Goal: Check status

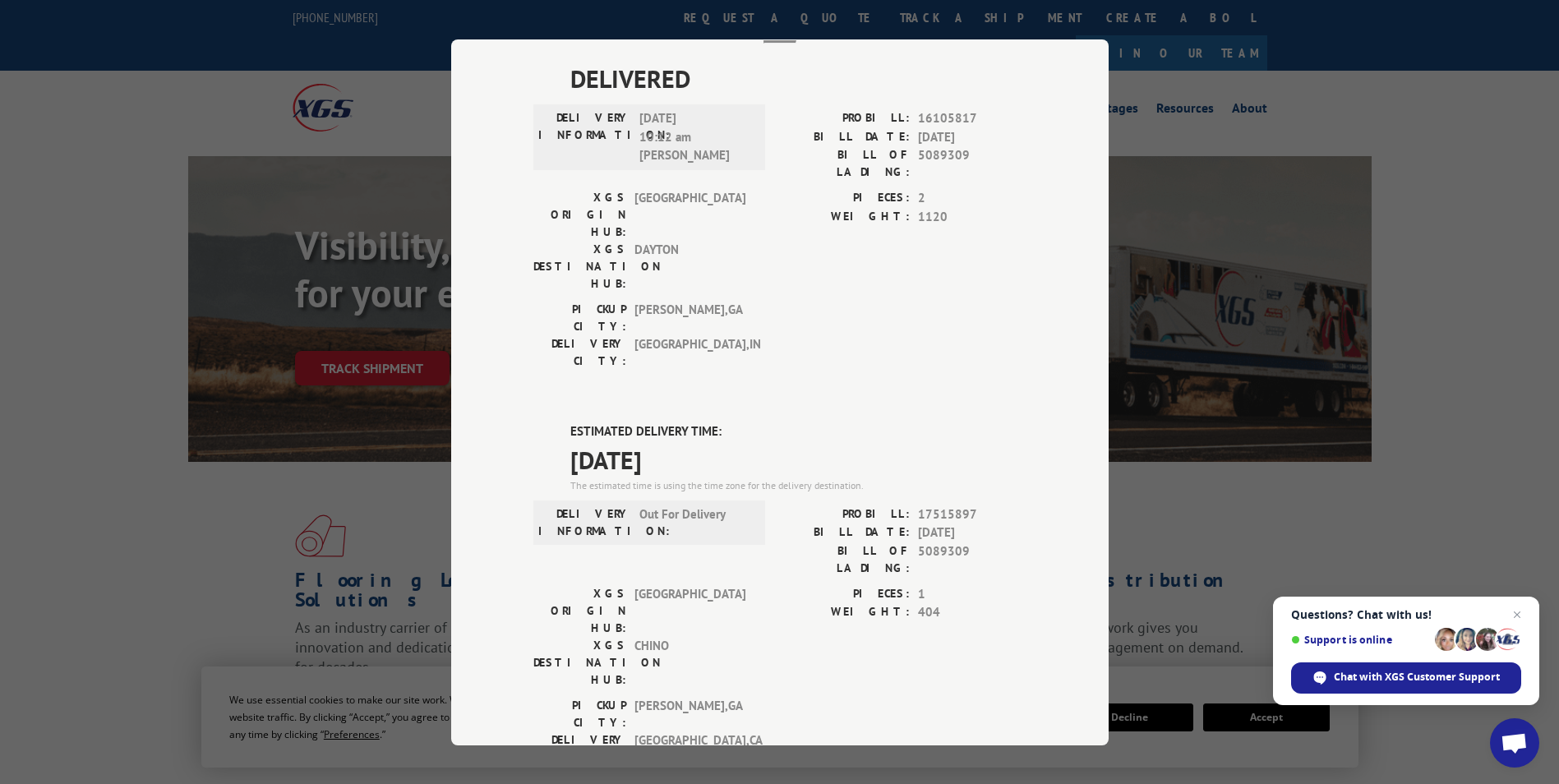
scroll to position [302, 0]
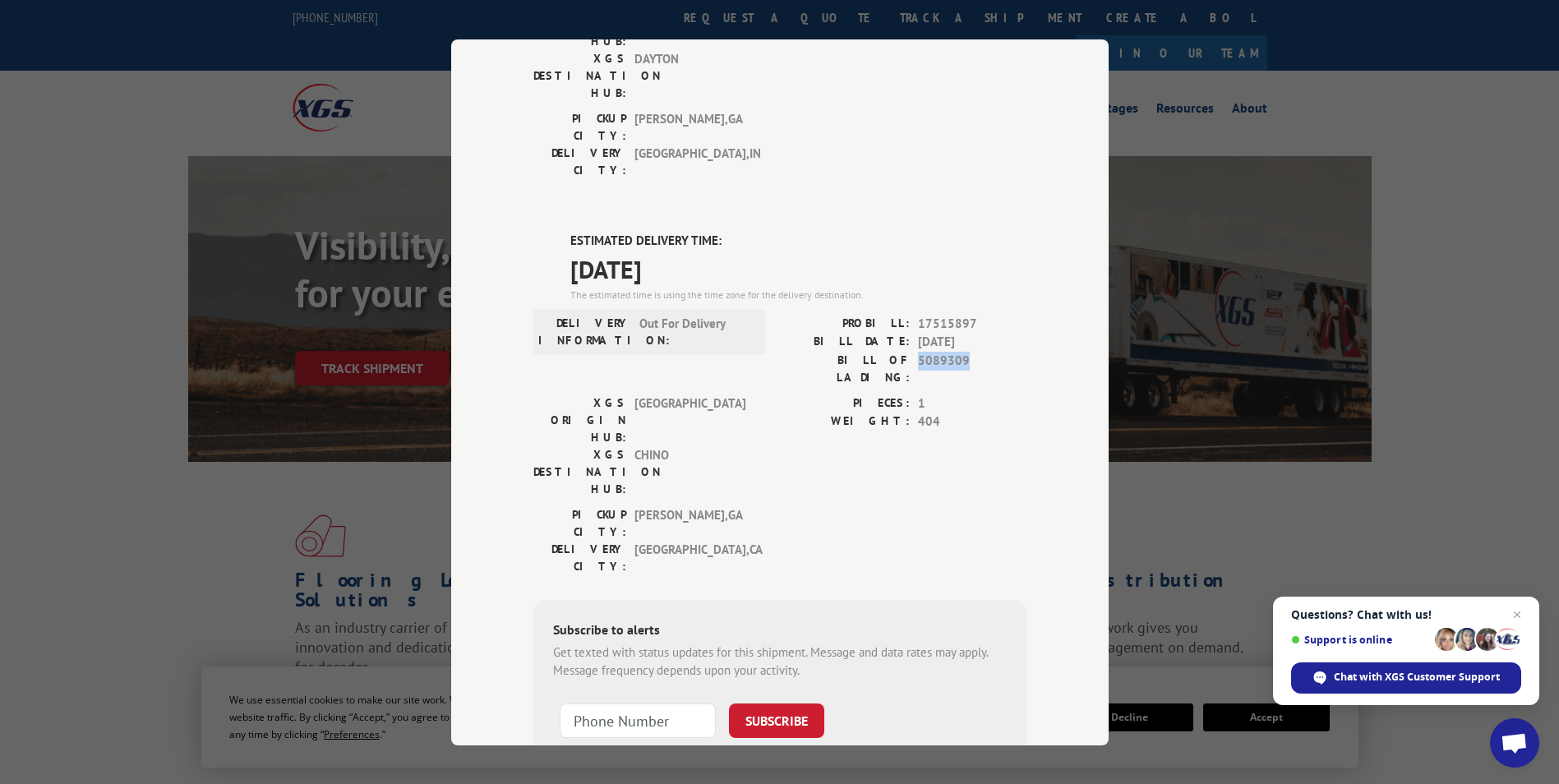
drag, startPoint x: 977, startPoint y: 271, endPoint x: 911, endPoint y: 268, distance: 66.1
click at [911, 351] on div "BILL OF LADING: 5089309" at bounding box center [902, 368] width 247 height 34
drag, startPoint x: 911, startPoint y: 268, endPoint x: 929, endPoint y: 265, distance: 18.2
copy span "5089309"
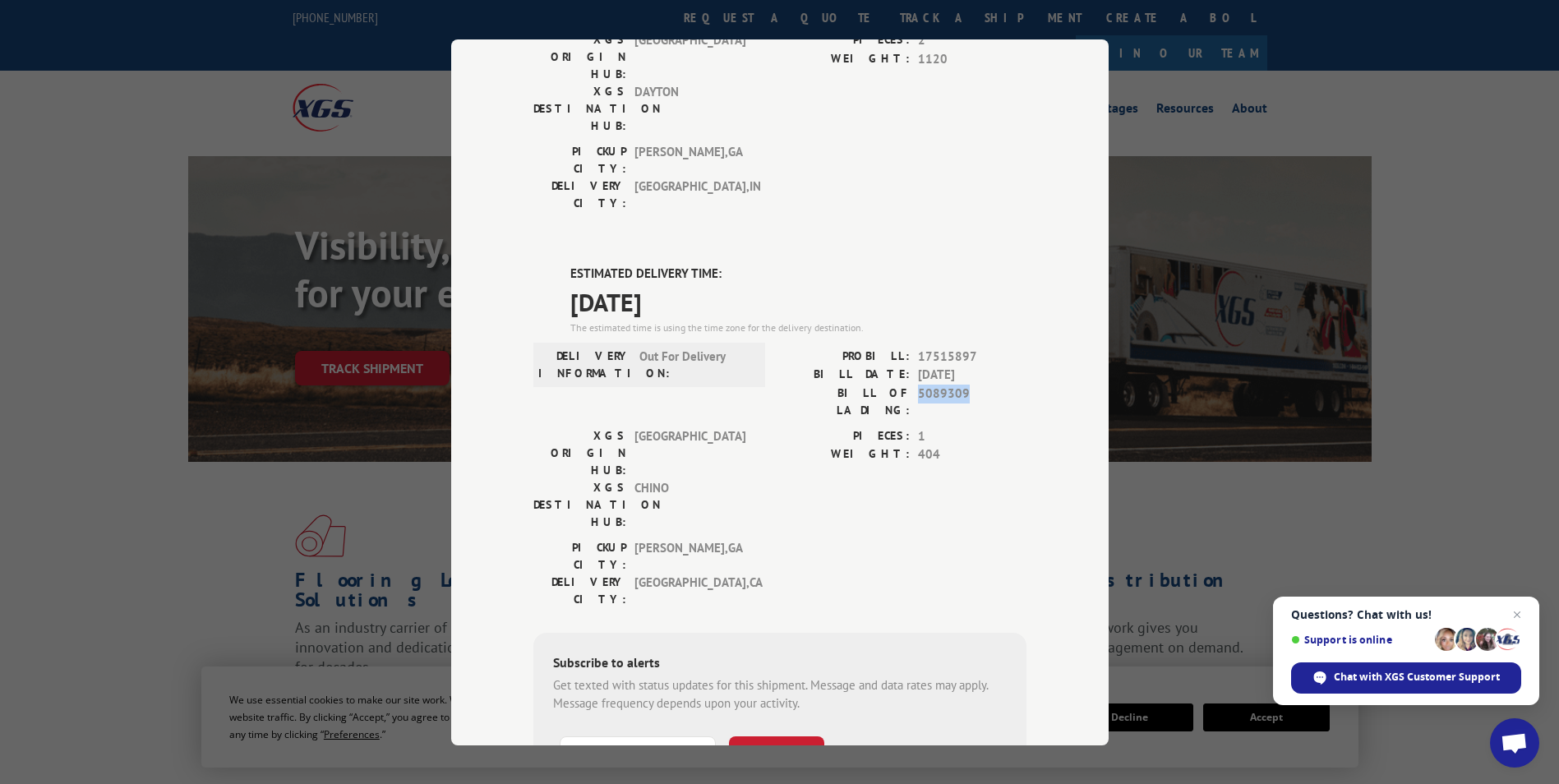
scroll to position [0, 0]
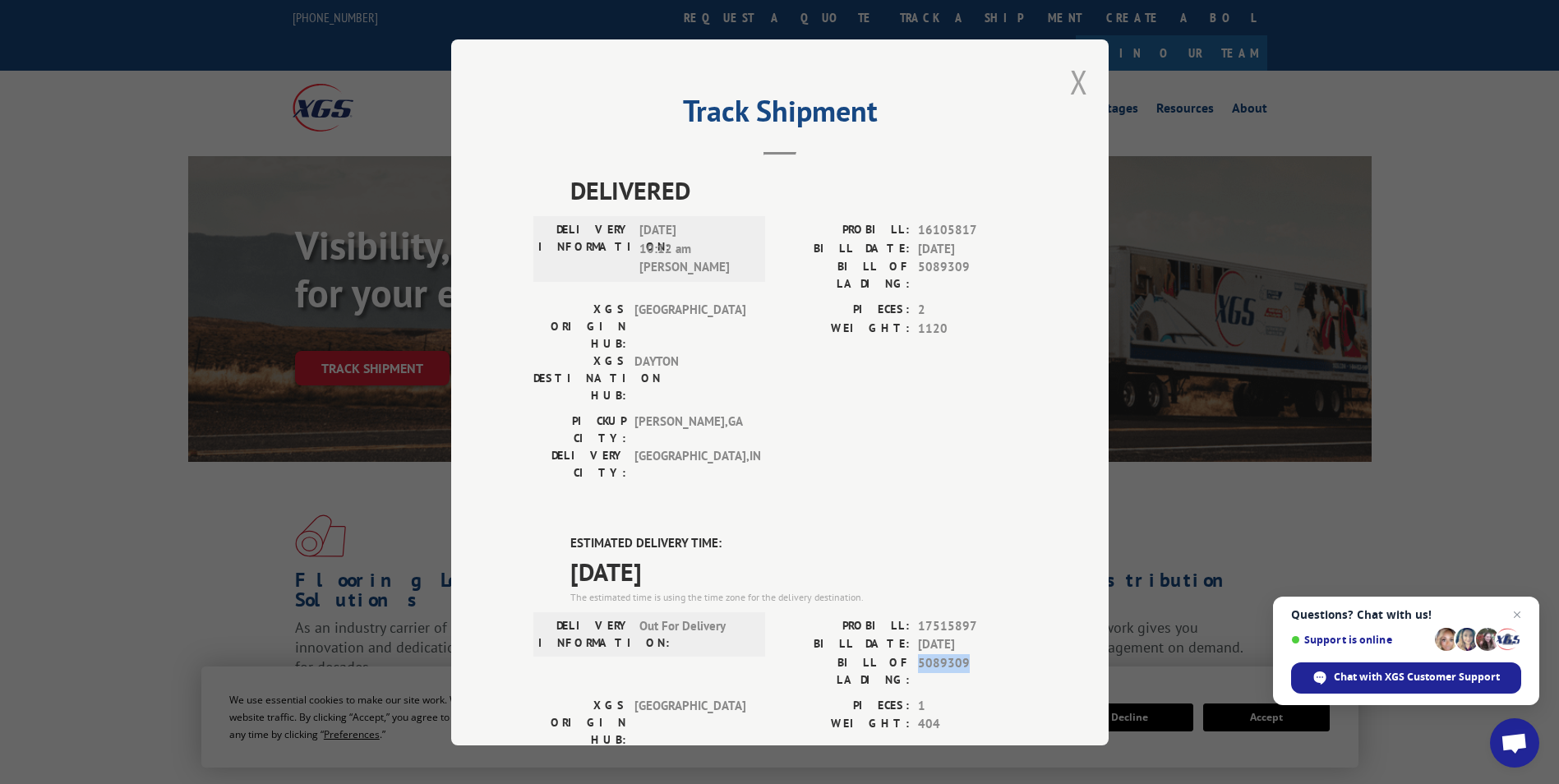
click at [1071, 78] on button "Close modal" at bounding box center [1080, 81] width 18 height 43
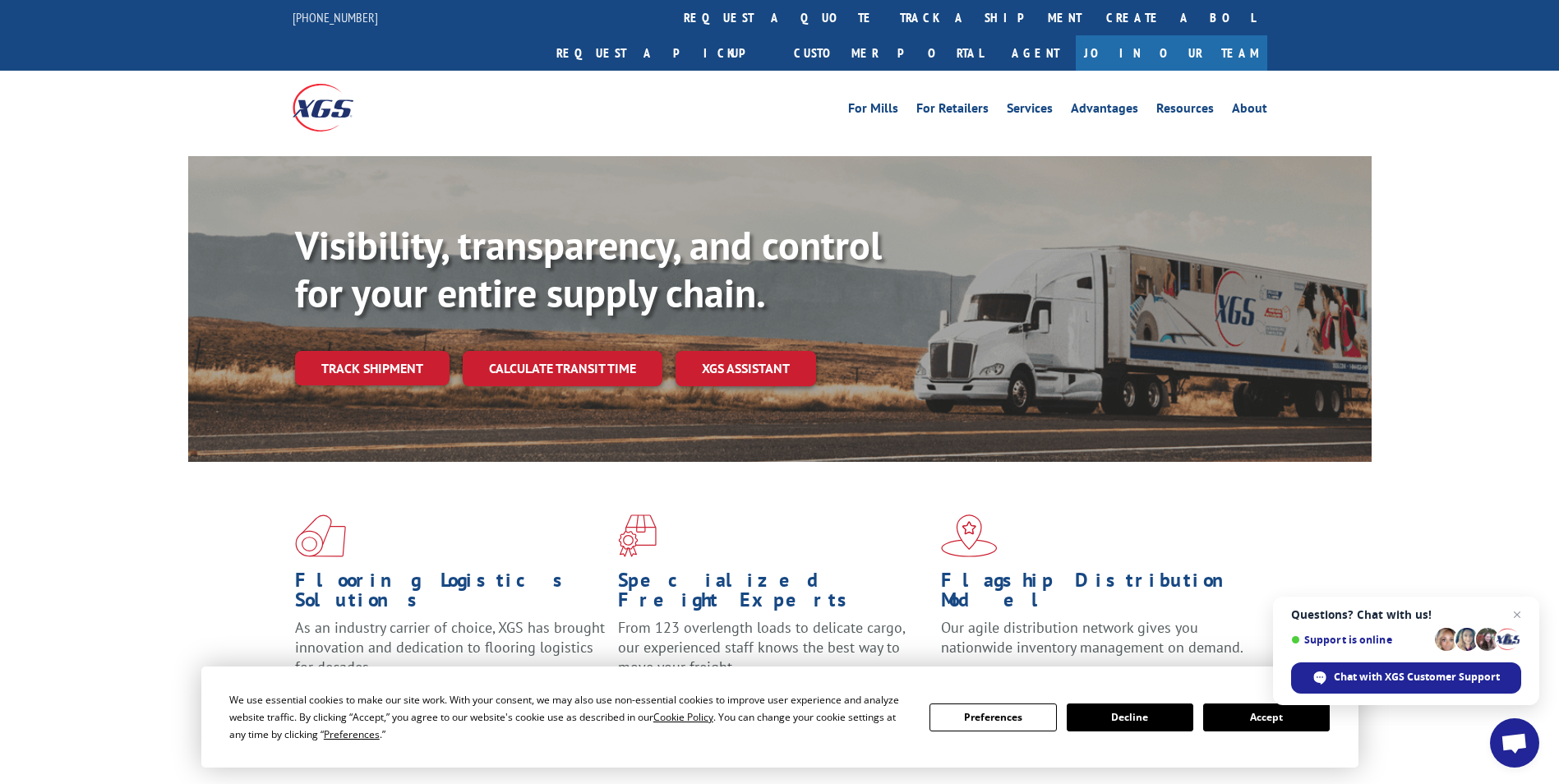
drag, startPoint x: 734, startPoint y: 18, endPoint x: 749, endPoint y: 14, distance: 15.5
click at [888, 18] on link "track a shipment" at bounding box center [990, 18] width 206 height 35
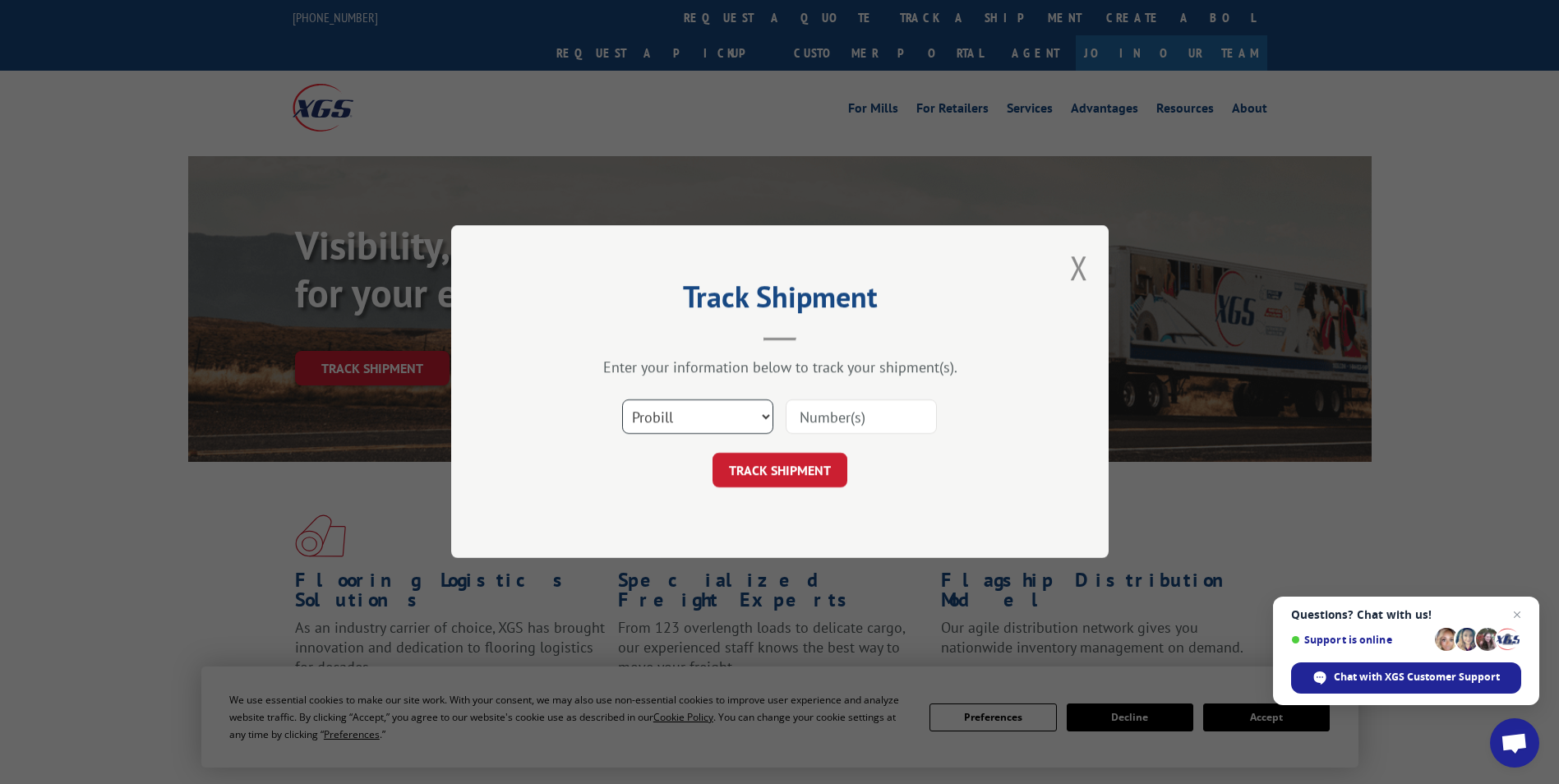
click at [662, 414] on select "Select category... Probill BOL PO" at bounding box center [698, 416] width 151 height 34
select select "bol"
click at [622, 400] on select "Select category... Probill BOL PO" at bounding box center [698, 416] width 151 height 34
click at [828, 414] on input at bounding box center [862, 416] width 151 height 34
paste input "5089309"
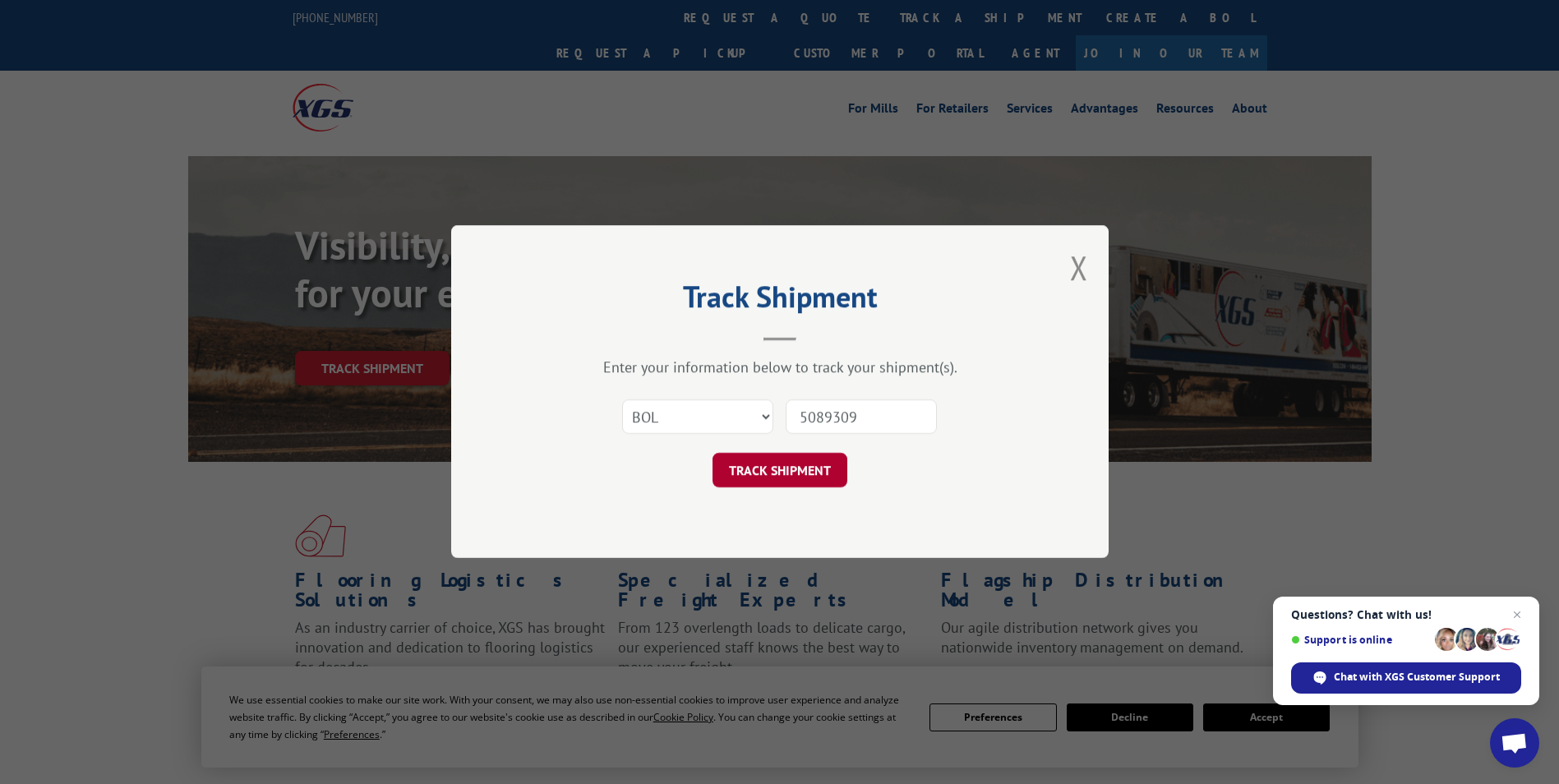
type input "5089309"
click at [783, 470] on button "TRACK SHIPMENT" at bounding box center [780, 470] width 135 height 34
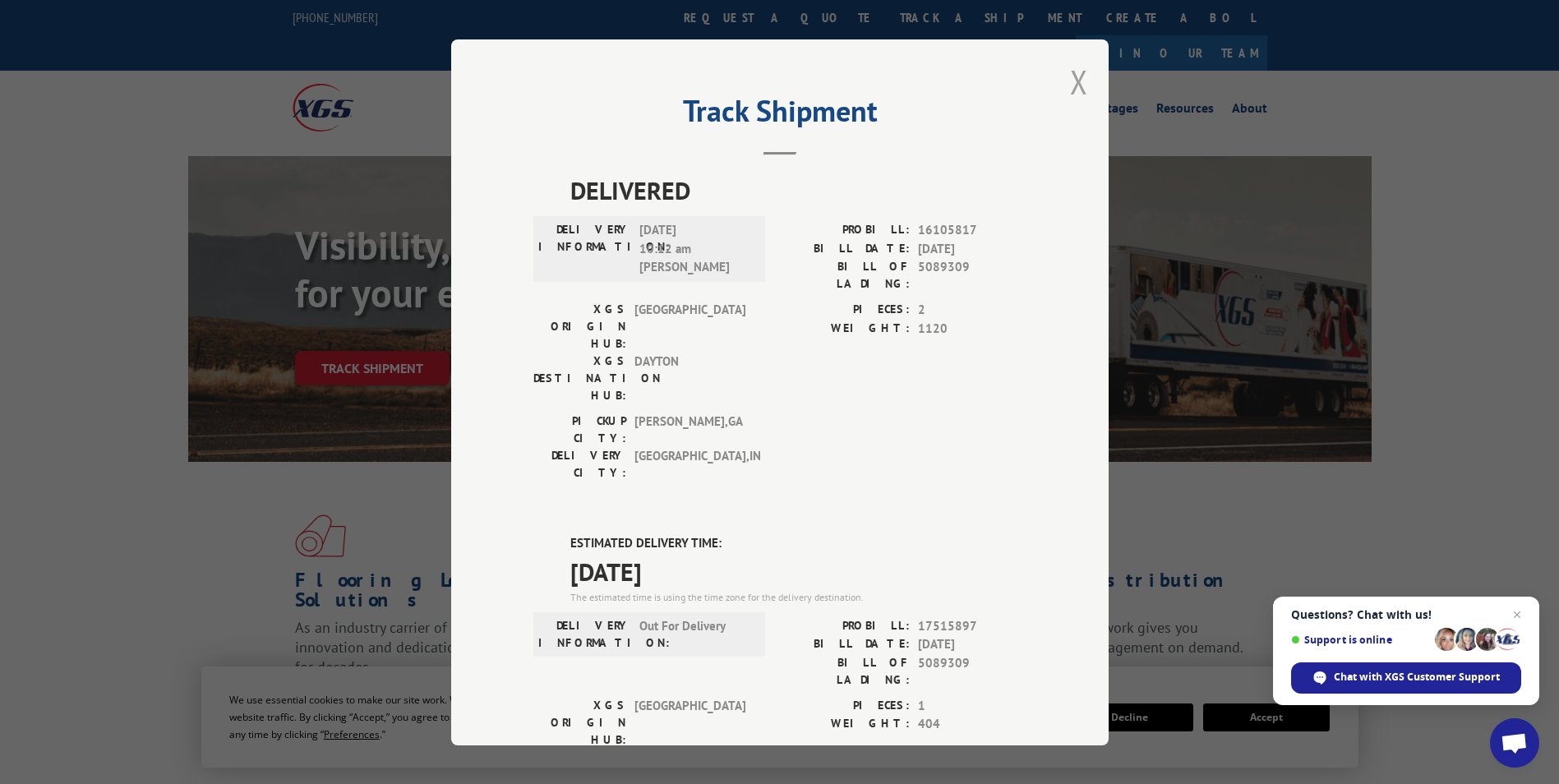
click at [1073, 86] on button "Close modal" at bounding box center [1080, 81] width 18 height 43
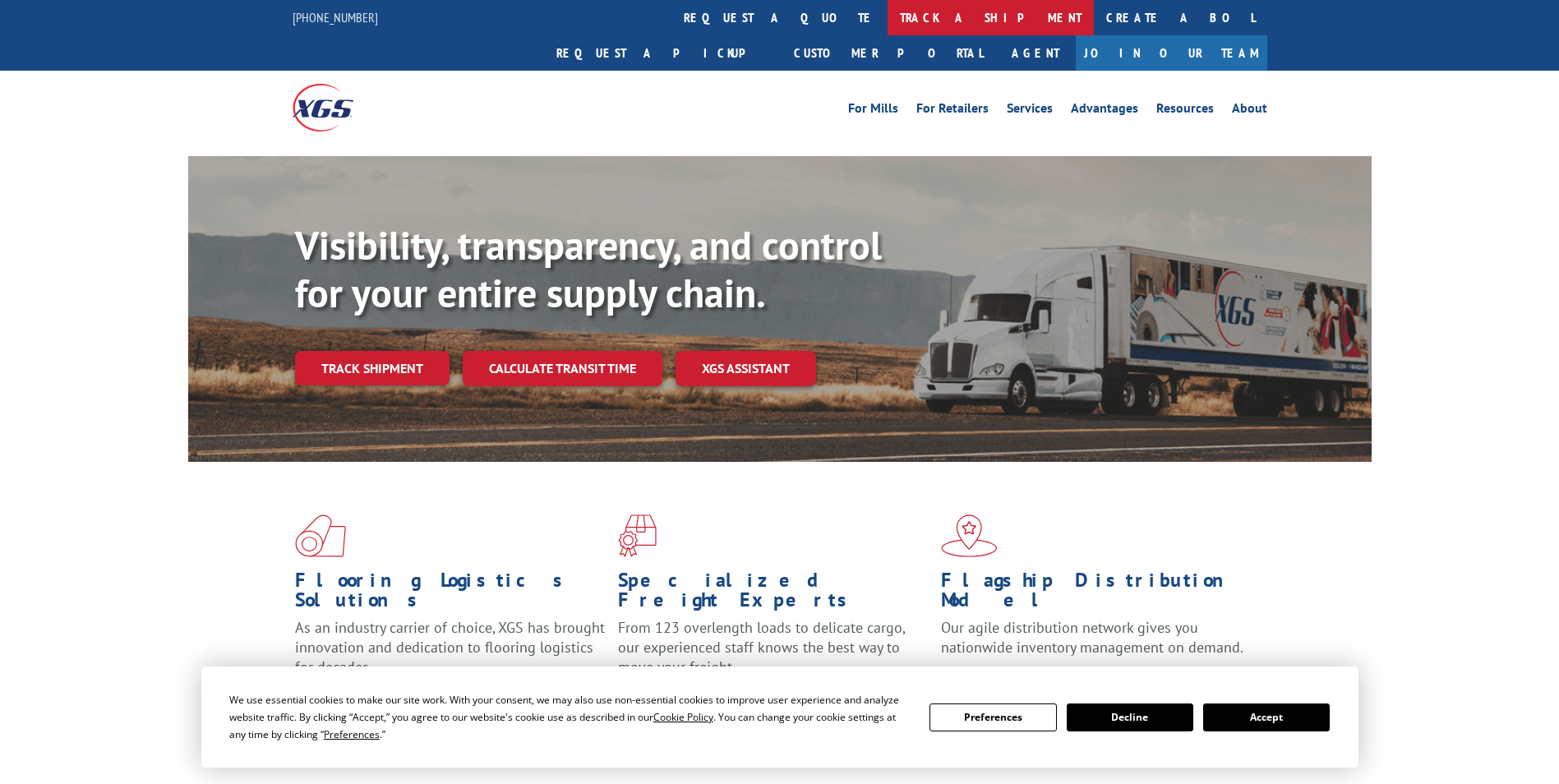
click at [888, 22] on link "track a shipment" at bounding box center [990, 18] width 206 height 35
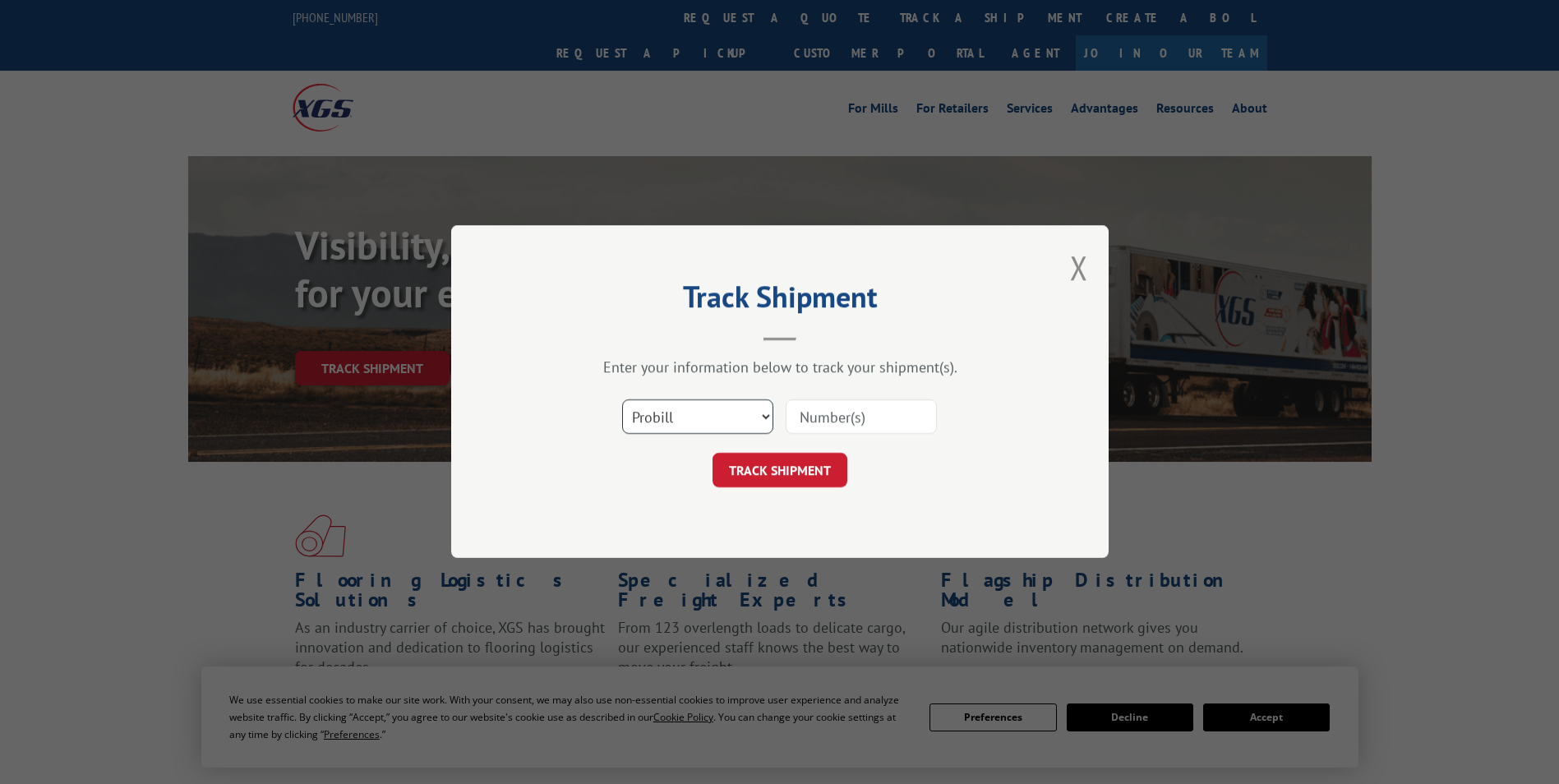
click at [654, 410] on select "Select category... Probill BOL PO" at bounding box center [698, 416] width 151 height 34
select select "bol"
click at [622, 400] on select "Select category... Probill BOL PO" at bounding box center [698, 416] width 151 height 34
click at [797, 416] on input at bounding box center [862, 416] width 151 height 34
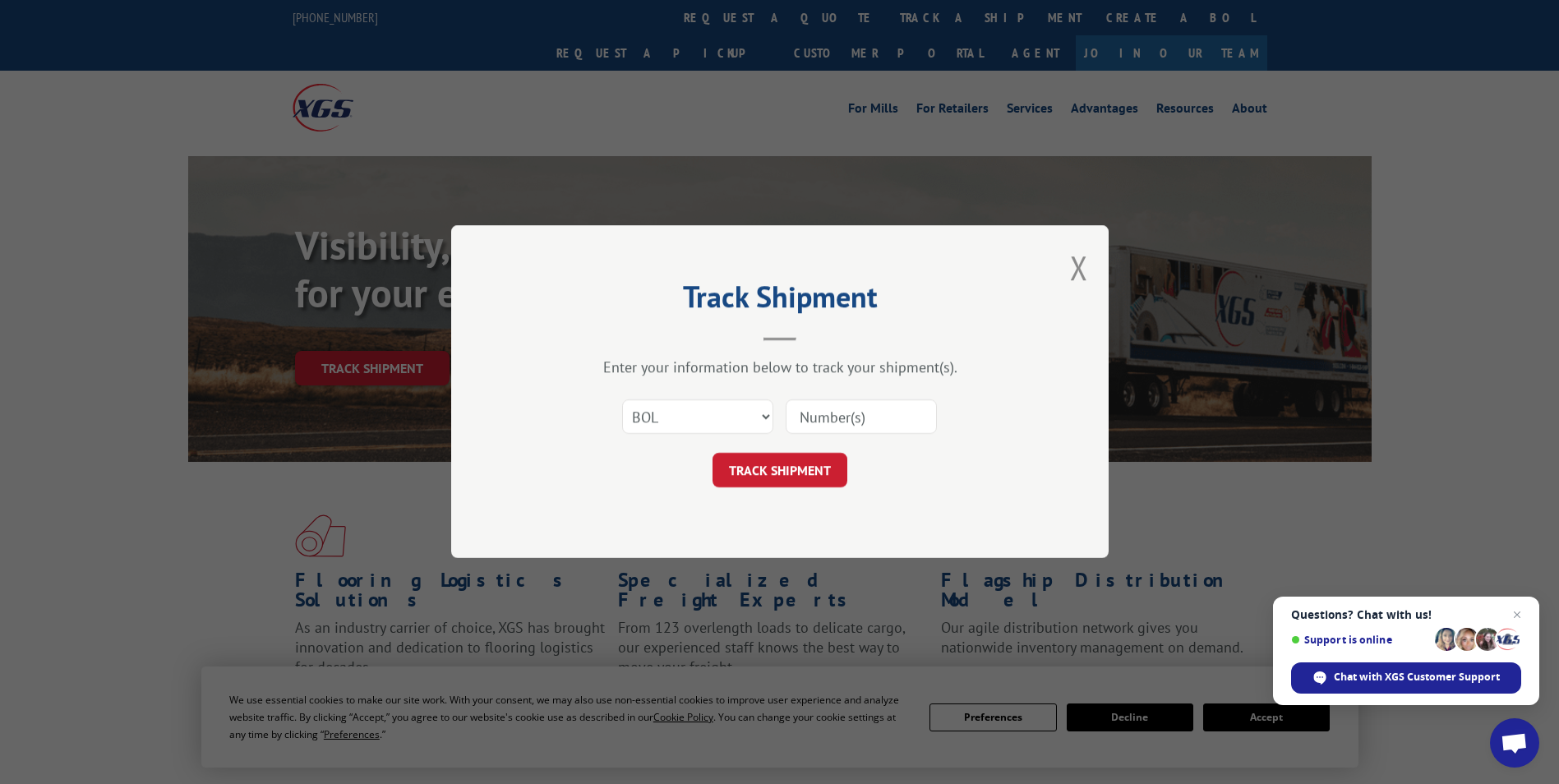
paste input "5089309"
type input "5089309"
click at [756, 471] on button "TRACK SHIPMENT" at bounding box center [780, 470] width 135 height 34
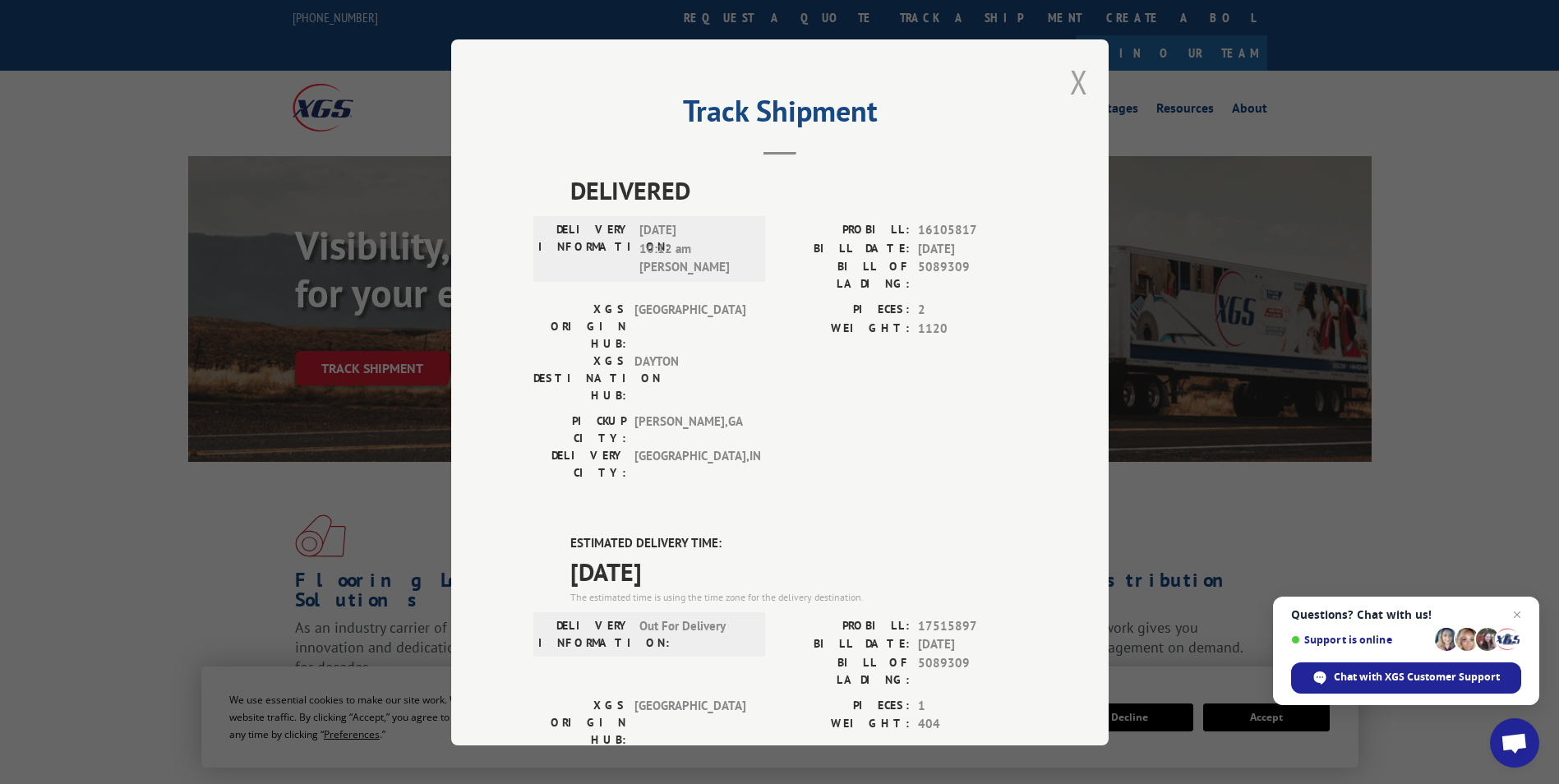
click at [1075, 84] on button "Close modal" at bounding box center [1080, 81] width 18 height 43
